Goal: Find specific page/section: Find specific page/section

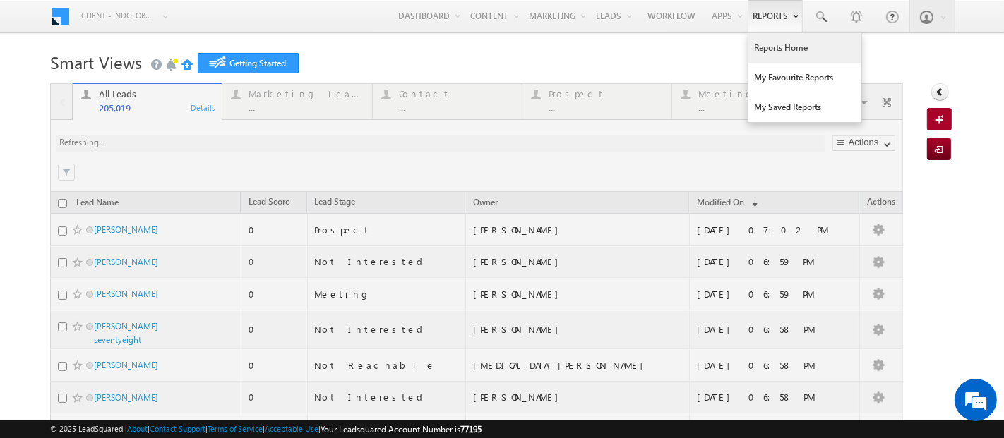
click at [764, 51] on link "Reports Home" at bounding box center [804, 48] width 113 height 30
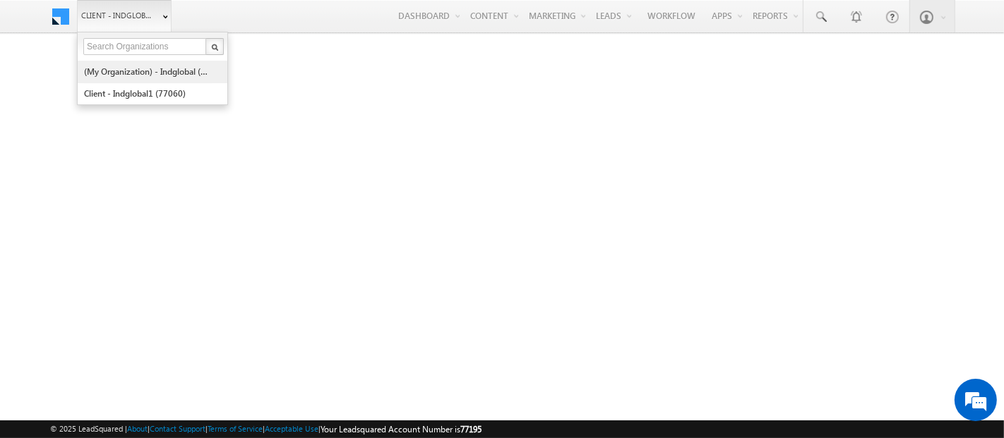
click at [143, 71] on link "(My Organization) - indglobal (48060)" at bounding box center [147, 72] width 129 height 22
